Goal: Obtain resource: Download file/media

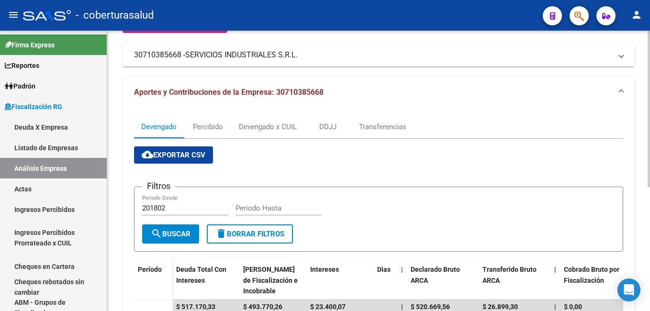
scroll to position [31, 0]
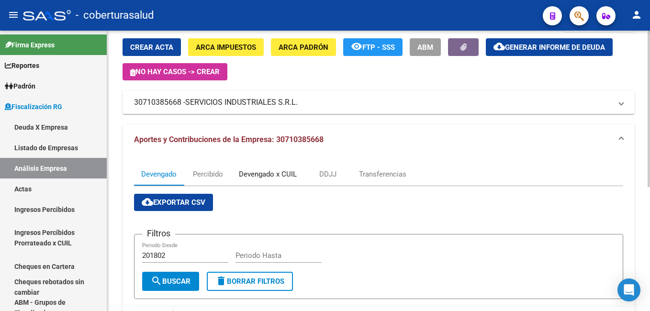
click at [258, 171] on div "Devengado x CUIL" at bounding box center [268, 174] width 58 height 11
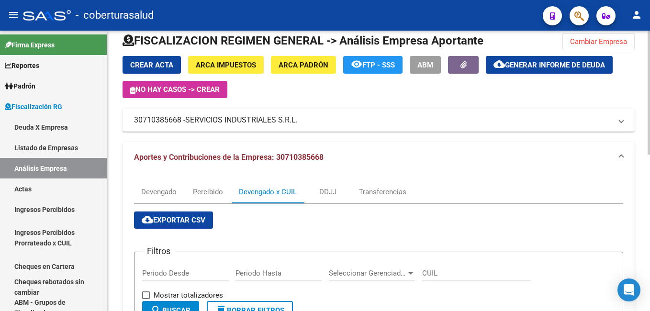
scroll to position [96, 0]
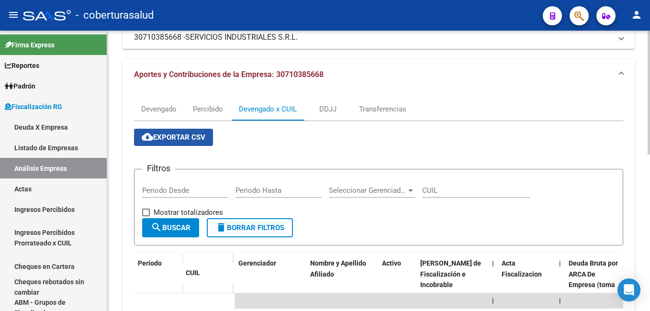
click at [169, 139] on span "cloud_download Exportar CSV" at bounding box center [174, 137] width 64 height 9
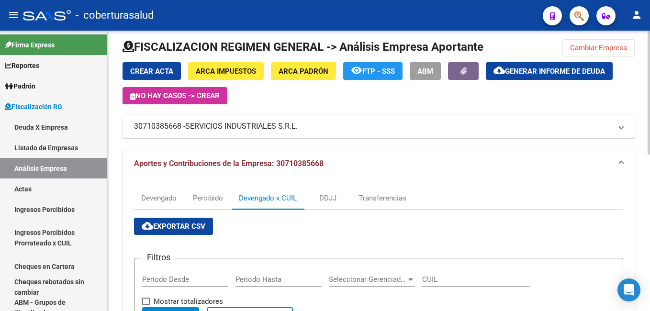
scroll to position [0, 0]
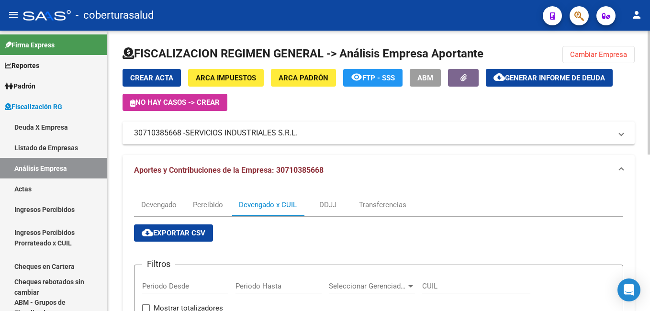
drag, startPoint x: 620, startPoint y: 56, endPoint x: 606, endPoint y: 55, distance: 14.0
click at [619, 56] on span "Cambiar Empresa" at bounding box center [598, 54] width 57 height 9
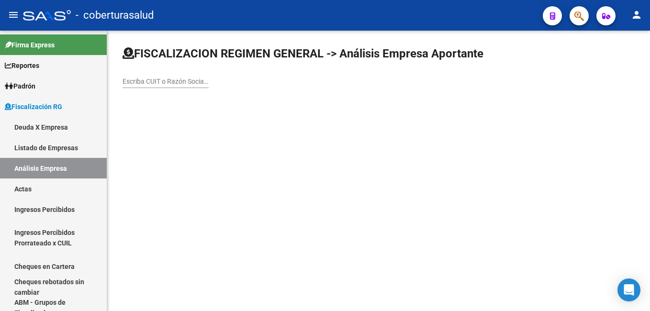
click at [173, 76] on div "Escriba CUIT o Razón Social para buscar" at bounding box center [166, 78] width 86 height 19
drag, startPoint x: 173, startPoint y: 76, endPoint x: 143, endPoint y: 80, distance: 30.5
click at [143, 80] on input "Escriba CUIT o Razón Social para buscar" at bounding box center [166, 82] width 86 height 8
paste input "30711329230"
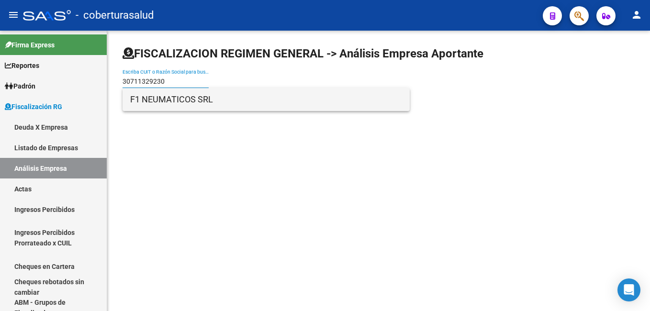
type input "30711329230"
click at [168, 95] on span "F1 NEUMATICOS SRL" at bounding box center [266, 99] width 272 height 23
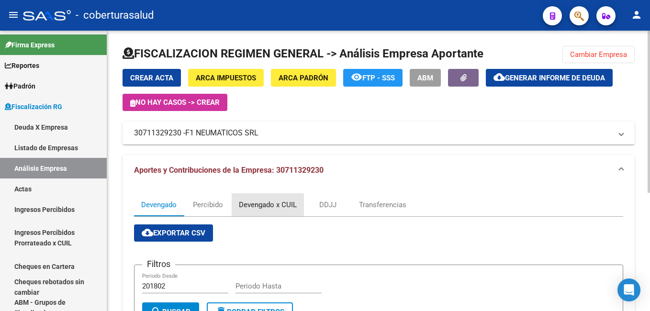
click at [271, 206] on div "Devengado x CUIL" at bounding box center [268, 205] width 58 height 11
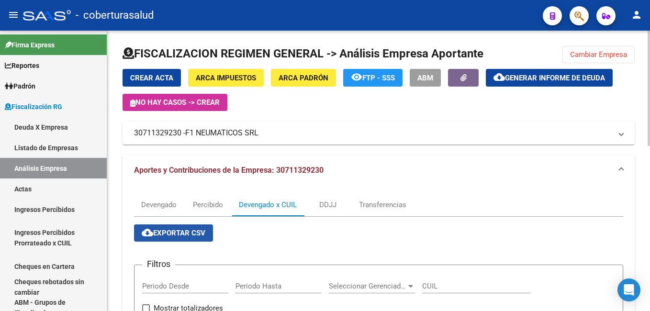
drag, startPoint x: 185, startPoint y: 233, endPoint x: 189, endPoint y: 228, distance: 5.8
click at [185, 232] on span "cloud_download Exportar CSV" at bounding box center [174, 233] width 64 height 9
